Goal: Communication & Community: Participate in discussion

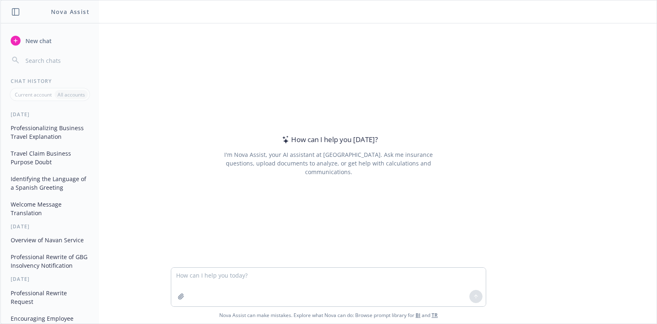
click at [219, 282] on textarea at bounding box center [328, 287] width 315 height 39
type textarea "Rewrite the following: Newfrontiers was a great time. It was awesome to be able…"
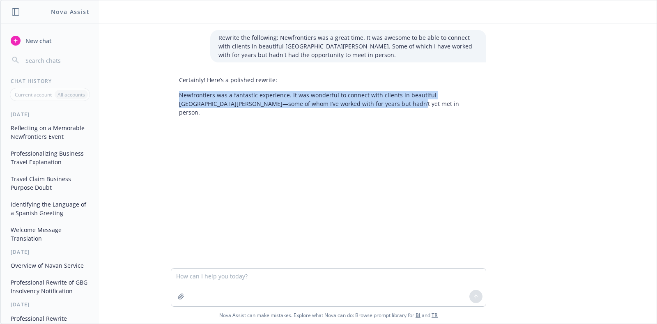
drag, startPoint x: 352, startPoint y: 102, endPoint x: 175, endPoint y: 93, distance: 177.7
click at [179, 93] on p "Newfrontiers was a fantastic experience. It was wonderful to connect with clien…" at bounding box center [328, 104] width 299 height 26
copy p "Newfrontiers was a fantastic experience. It was wonderful to connect with clien…"
